Goal: Transaction & Acquisition: Purchase product/service

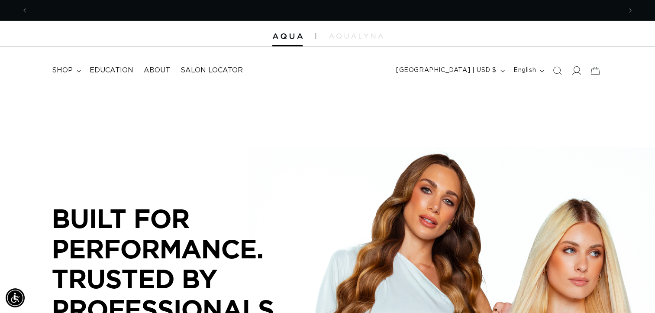
click at [577, 71] on icon at bounding box center [576, 70] width 9 height 9
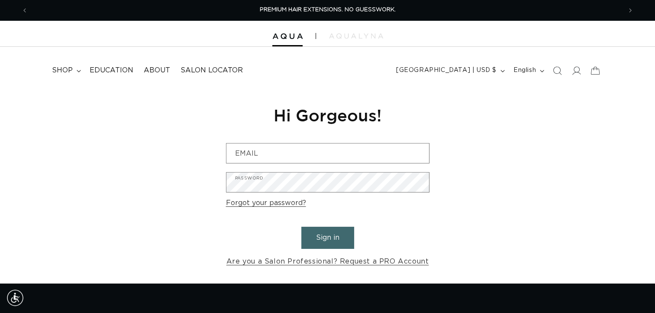
click at [347, 167] on form "Email Password Forgot your password? Sign in Are you a Salon Professional? Requ…" at bounding box center [328, 205] width 204 height 125
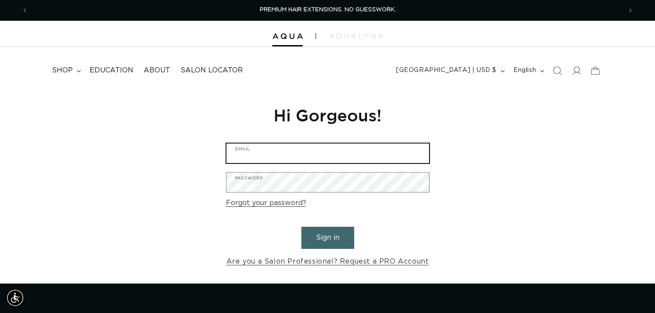
click at [337, 162] on input "Email" at bounding box center [328, 152] width 203 height 19
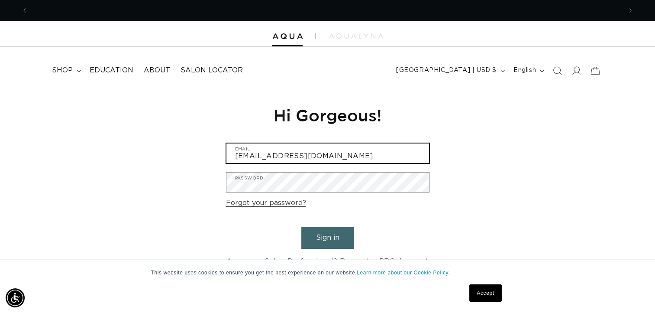
scroll to position [0, 1187]
type input "b.casey10@yahoo.com"
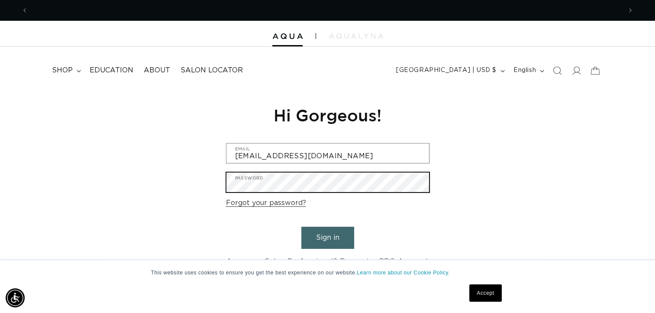
scroll to position [0, 594]
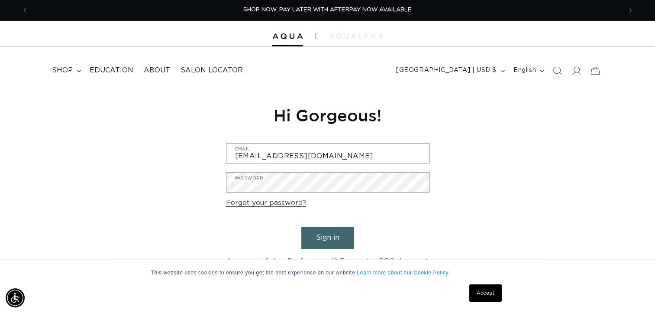
click at [330, 245] on button "Sign in" at bounding box center [327, 238] width 53 height 22
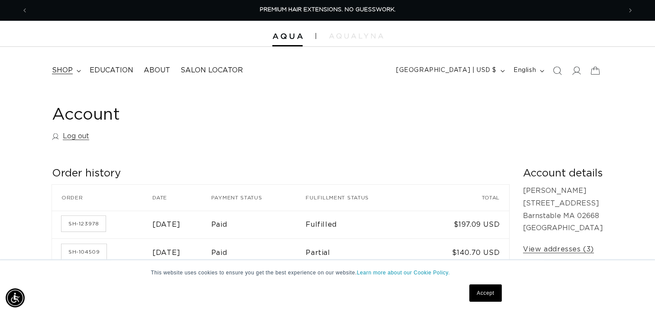
click at [70, 72] on span "shop" at bounding box center [62, 70] width 21 height 9
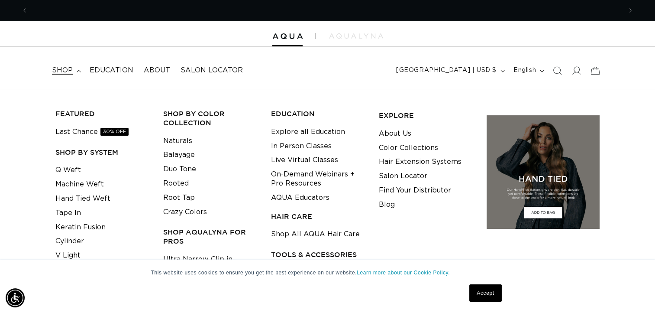
scroll to position [0, 594]
click at [87, 226] on link "Keratin Fusion" at bounding box center [80, 227] width 50 height 14
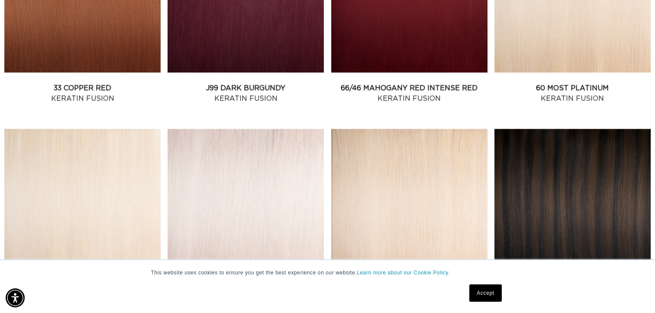
scroll to position [1014, 0]
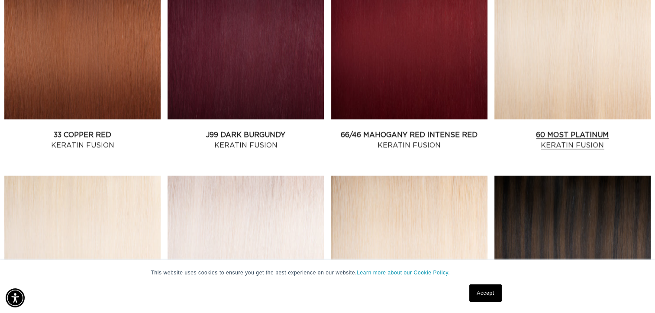
click at [580, 130] on link "60 Most Platinum Keratin Fusion" at bounding box center [573, 140] width 156 height 21
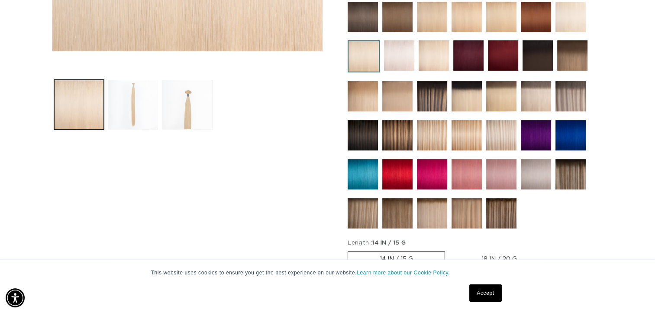
scroll to position [259, 0]
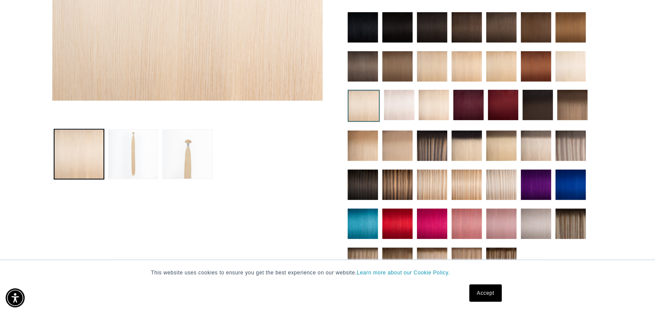
click at [396, 254] on img at bounding box center [397, 262] width 30 height 30
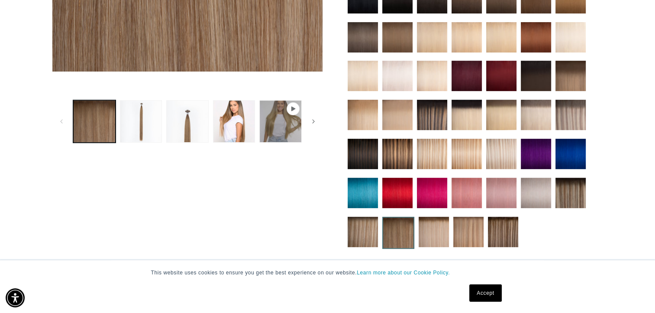
scroll to position [272, 0]
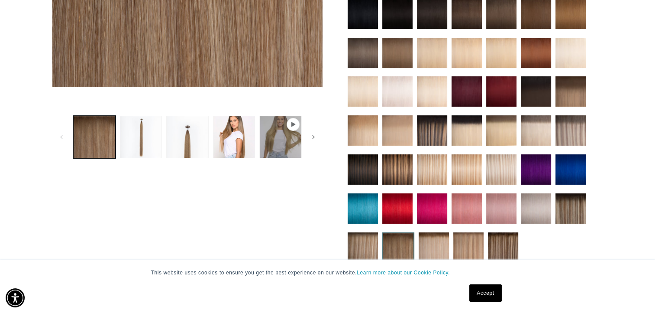
drag, startPoint x: 658, startPoint y: 21, endPoint x: 658, endPoint y: 46, distance: 25.1
click at [582, 123] on img at bounding box center [571, 130] width 30 height 30
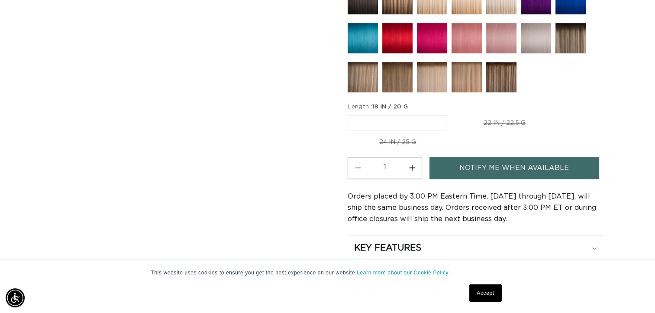
click at [369, 118] on label "18 IN / 20 G Variant sold out or unavailable" at bounding box center [398, 123] width 100 height 16
click at [350, 114] on input "18 IN / 20 G Variant sold out or unavailable" at bounding box center [350, 113] width 0 height 0
click at [369, 118] on label "18 IN / 20 G Variant sold out or unavailable" at bounding box center [398, 123] width 100 height 16
click at [350, 114] on input "18 IN / 20 G Variant sold out or unavailable" at bounding box center [350, 113] width 0 height 0
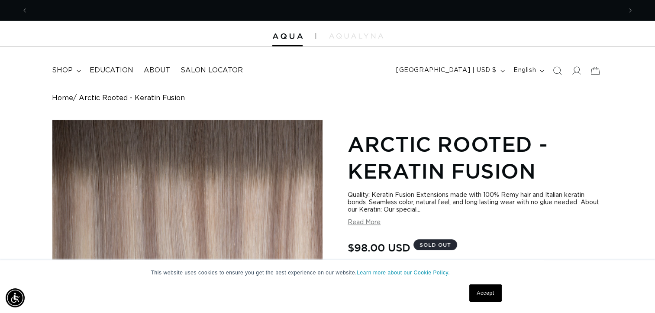
scroll to position [0, 1187]
click at [654, 23] on div at bounding box center [327, 34] width 655 height 26
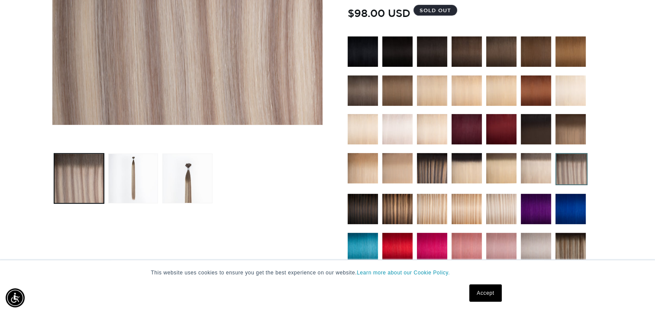
scroll to position [195, 0]
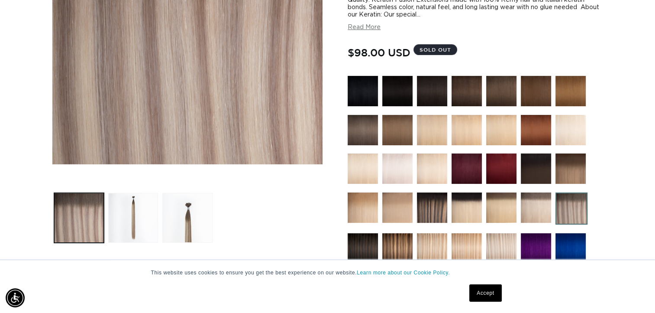
drag, startPoint x: 415, startPoint y: 172, endPoint x: 427, endPoint y: 176, distance: 13.3
click at [427, 176] on div at bounding box center [476, 211] width 256 height 270
click at [427, 176] on img at bounding box center [432, 168] width 30 height 30
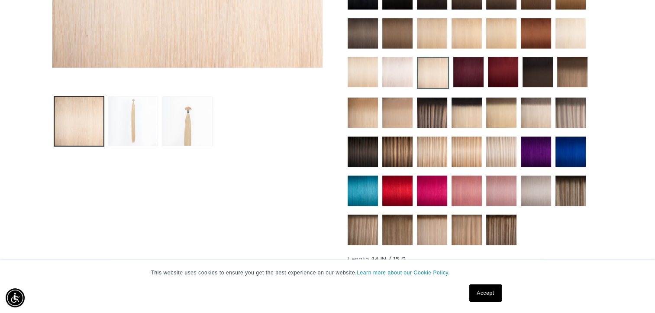
scroll to position [0, 1187]
click at [435, 220] on img at bounding box center [432, 229] width 30 height 30
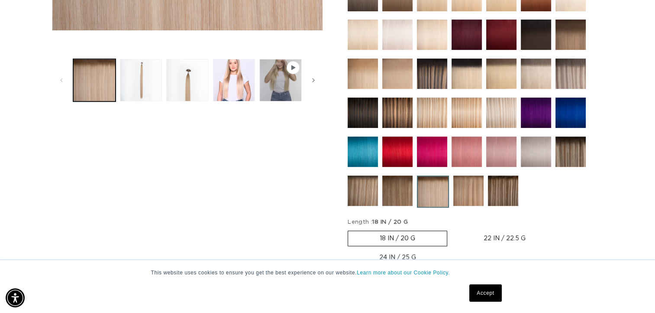
click at [575, 33] on img at bounding box center [571, 34] width 30 height 30
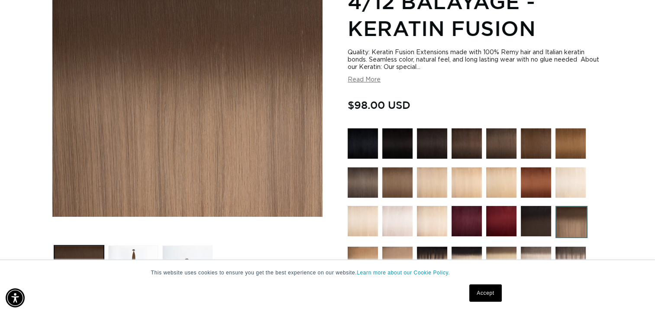
scroll to position [0, 594]
click at [575, 188] on img at bounding box center [571, 182] width 30 height 30
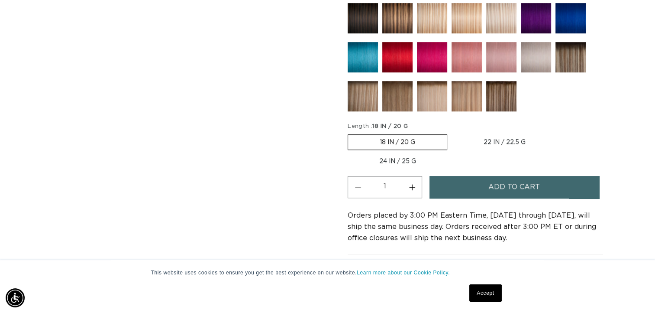
scroll to position [0, 594]
click at [409, 141] on label "18 IN / 20 G Variant sold out or unavailable" at bounding box center [398, 142] width 100 height 16
click at [350, 133] on input "18 IN / 20 G Variant sold out or unavailable" at bounding box center [350, 133] width 0 height 0
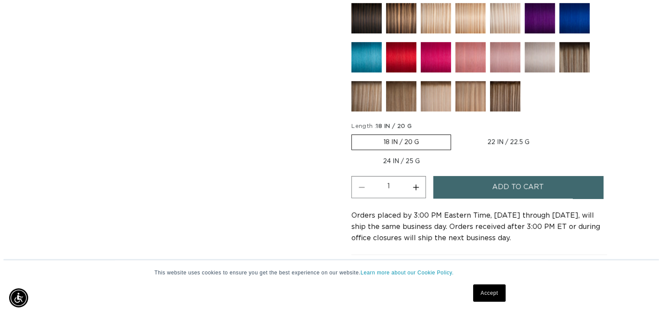
scroll to position [0, 1187]
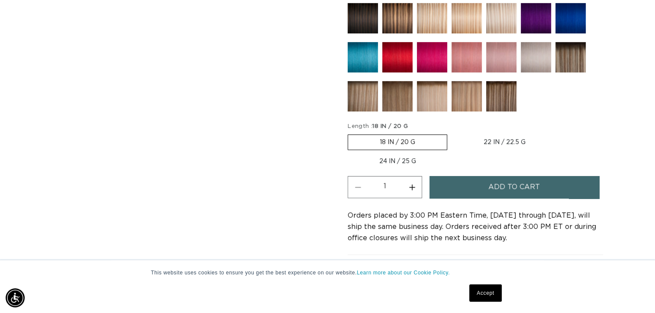
click at [490, 181] on span "Add to cart" at bounding box center [515, 187] width 52 height 22
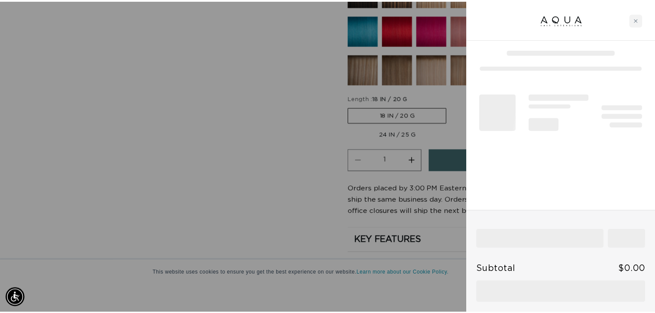
scroll to position [0, 0]
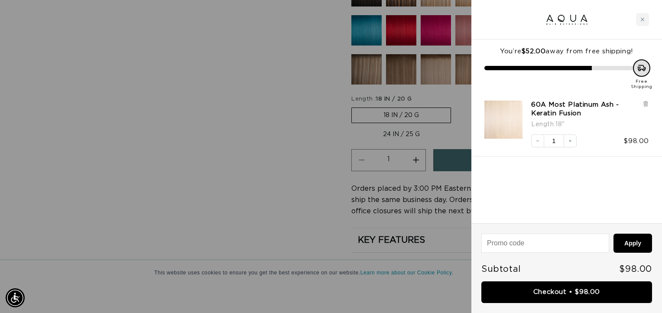
click at [213, 151] on div at bounding box center [331, 156] width 662 height 313
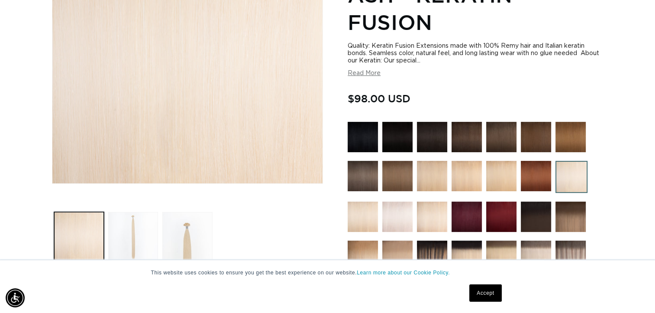
scroll to position [0, 594]
click at [398, 173] on img at bounding box center [397, 176] width 30 height 30
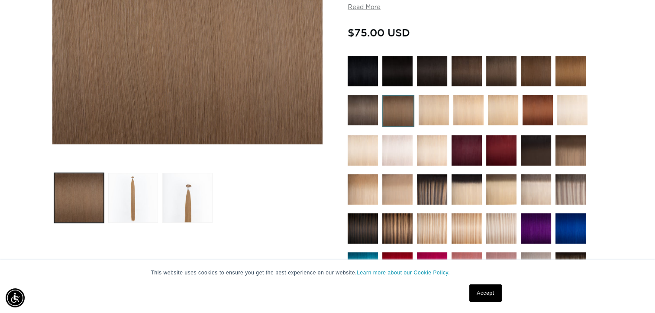
scroll to position [219, 0]
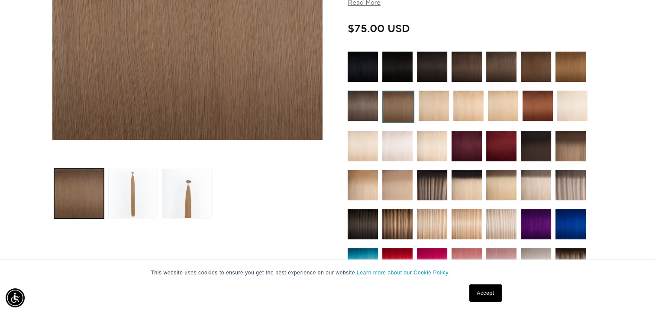
drag, startPoint x: 658, startPoint y: 27, endPoint x: 658, endPoint y: 45, distance: 18.6
click at [369, 112] on img at bounding box center [363, 106] width 30 height 30
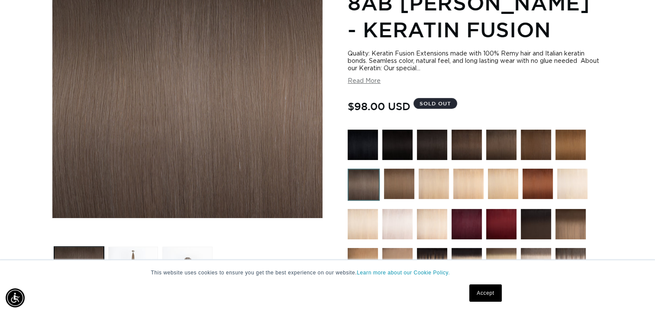
scroll to position [152, 0]
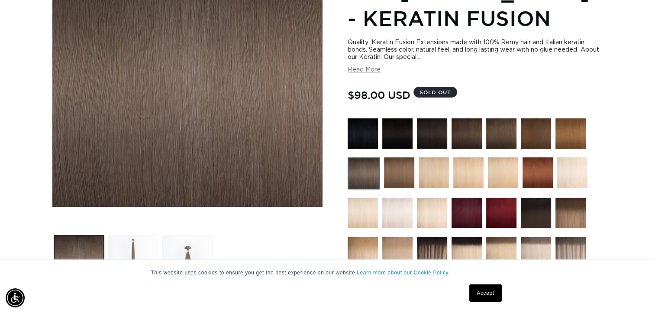
click at [442, 212] on img at bounding box center [432, 213] width 30 height 30
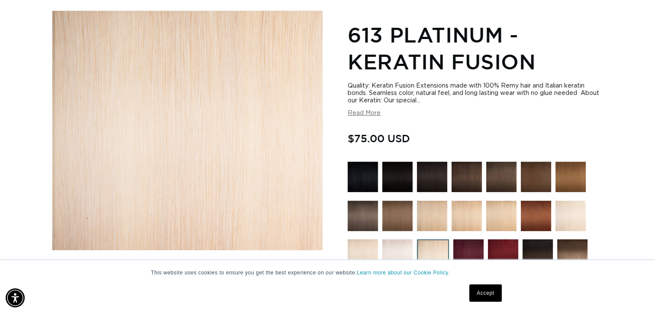
scroll to position [223, 0]
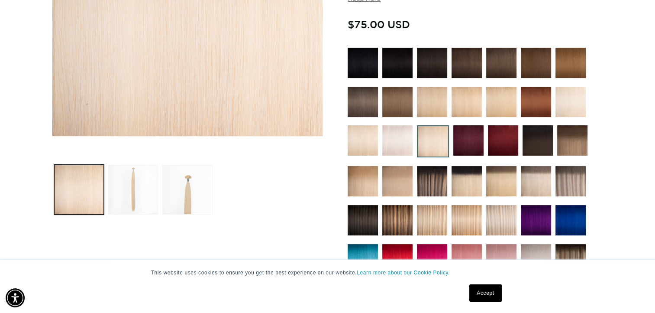
click at [501, 104] on img at bounding box center [501, 102] width 30 height 30
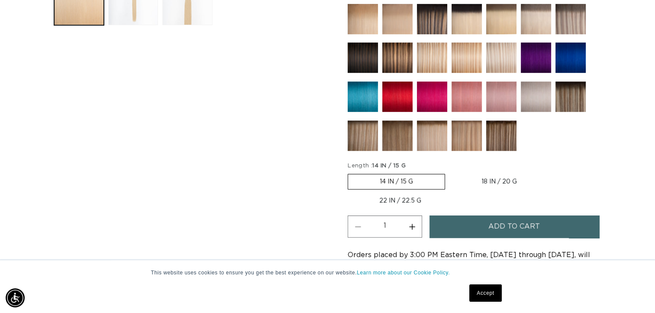
scroll to position [424, 0]
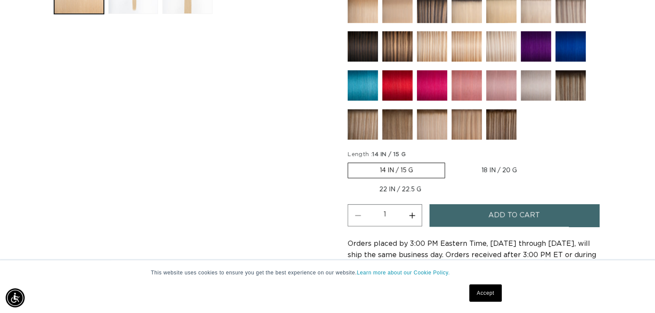
click at [496, 165] on label "18 IN / 20 G Variant sold out or unavailable" at bounding box center [499, 170] width 99 height 15
click at [450, 161] on input "18 IN / 20 G Variant sold out or unavailable" at bounding box center [450, 161] width 0 height 0
radio input "true"
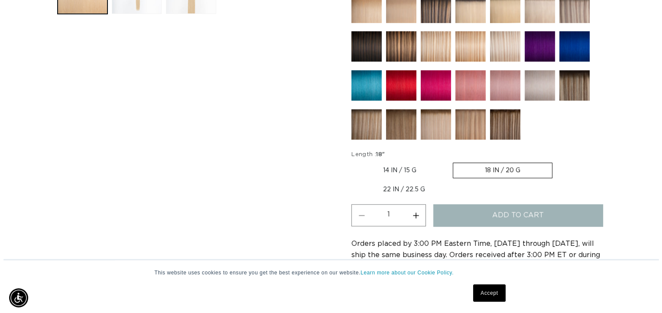
scroll to position [0, 594]
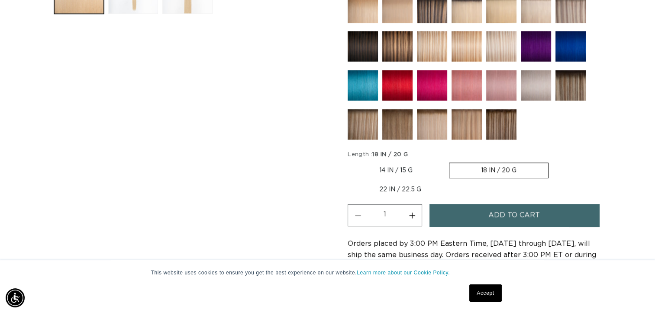
click at [497, 214] on span "Add to cart" at bounding box center [515, 215] width 52 height 22
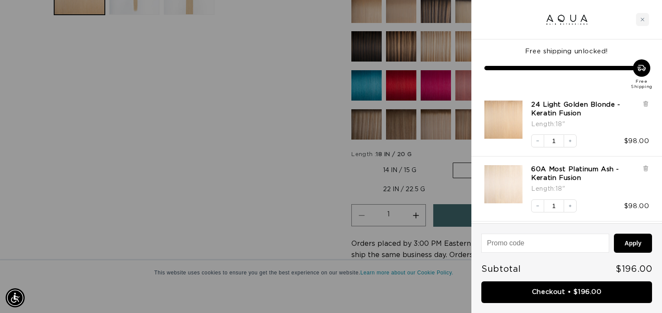
scroll to position [0, 600]
